Goal: Complete application form

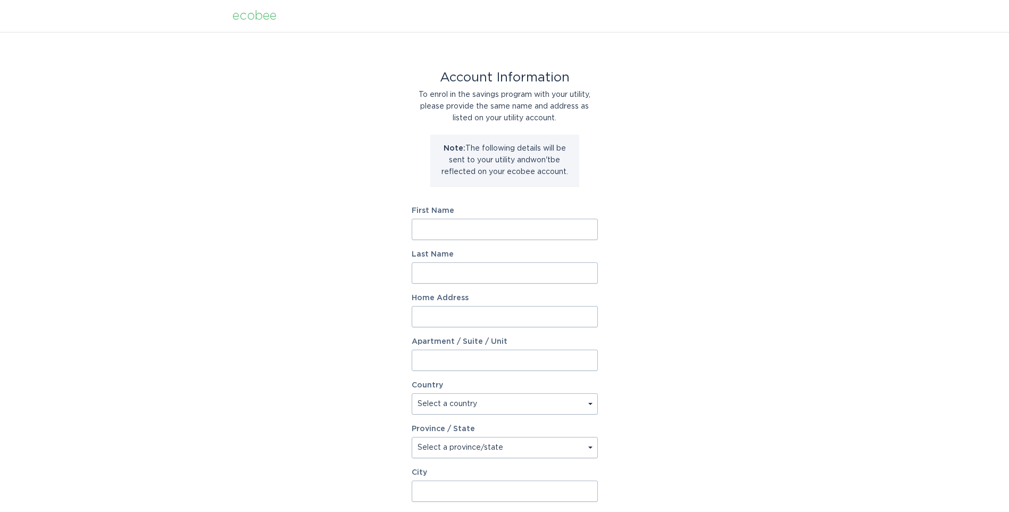
click at [454, 231] on input "First Name" at bounding box center [505, 229] width 186 height 21
type input "[PERSON_NAME]"
type input "Kroger"
type input "[STREET_ADDRESS]"
select select "US"
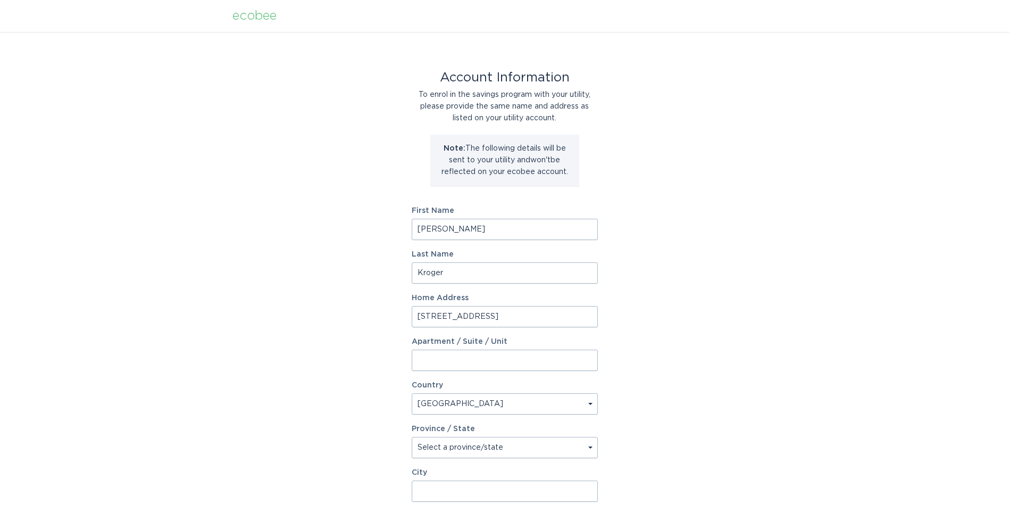
type input "[GEOGRAPHIC_DATA]"
type input "41071"
select select "KY"
drag, startPoint x: 452, startPoint y: 231, endPoint x: 413, endPoint y: 233, distance: 39.4
click at [398, 228] on div "Account Information To enrol in the savings program with your utility, please p…" at bounding box center [504, 326] width 1009 height 588
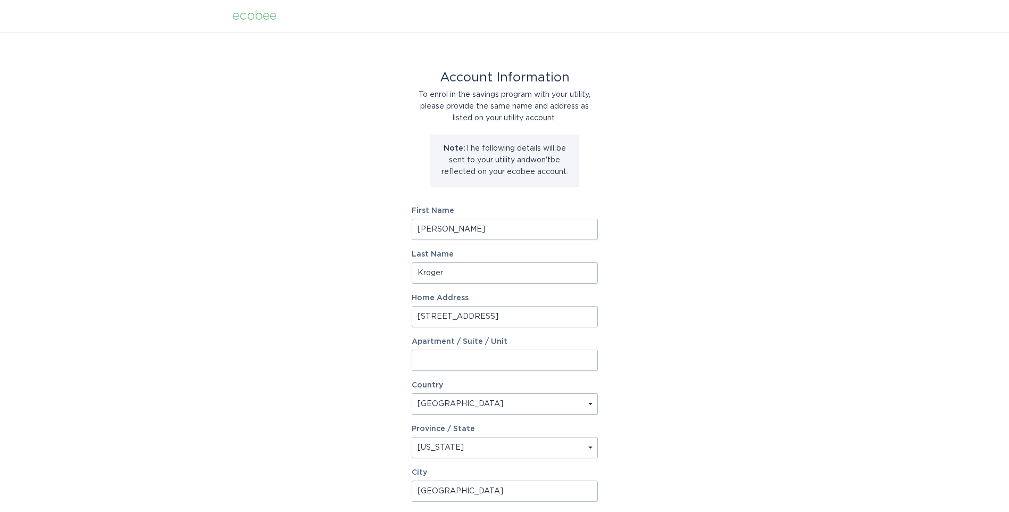
type input "[PERSON_NAME]"
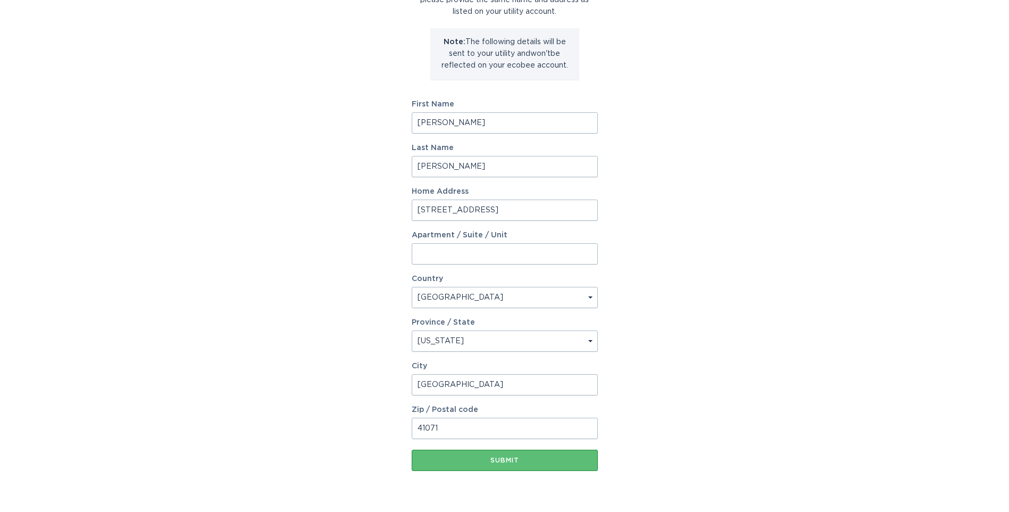
scroll to position [136, 0]
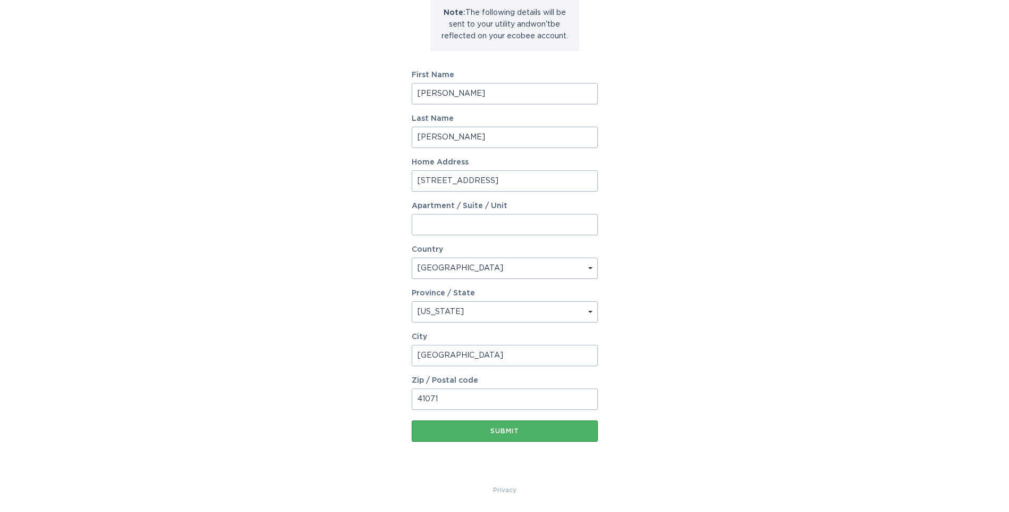
type input "[PERSON_NAME]"
click at [507, 431] on div "Submit" at bounding box center [505, 431] width 176 height 6
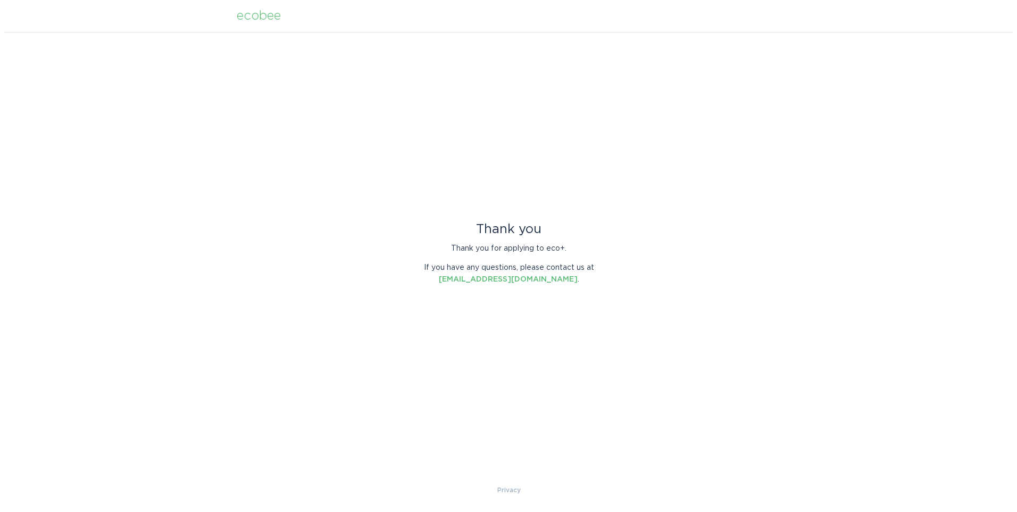
scroll to position [0, 0]
